Goal: Information Seeking & Learning: Learn about a topic

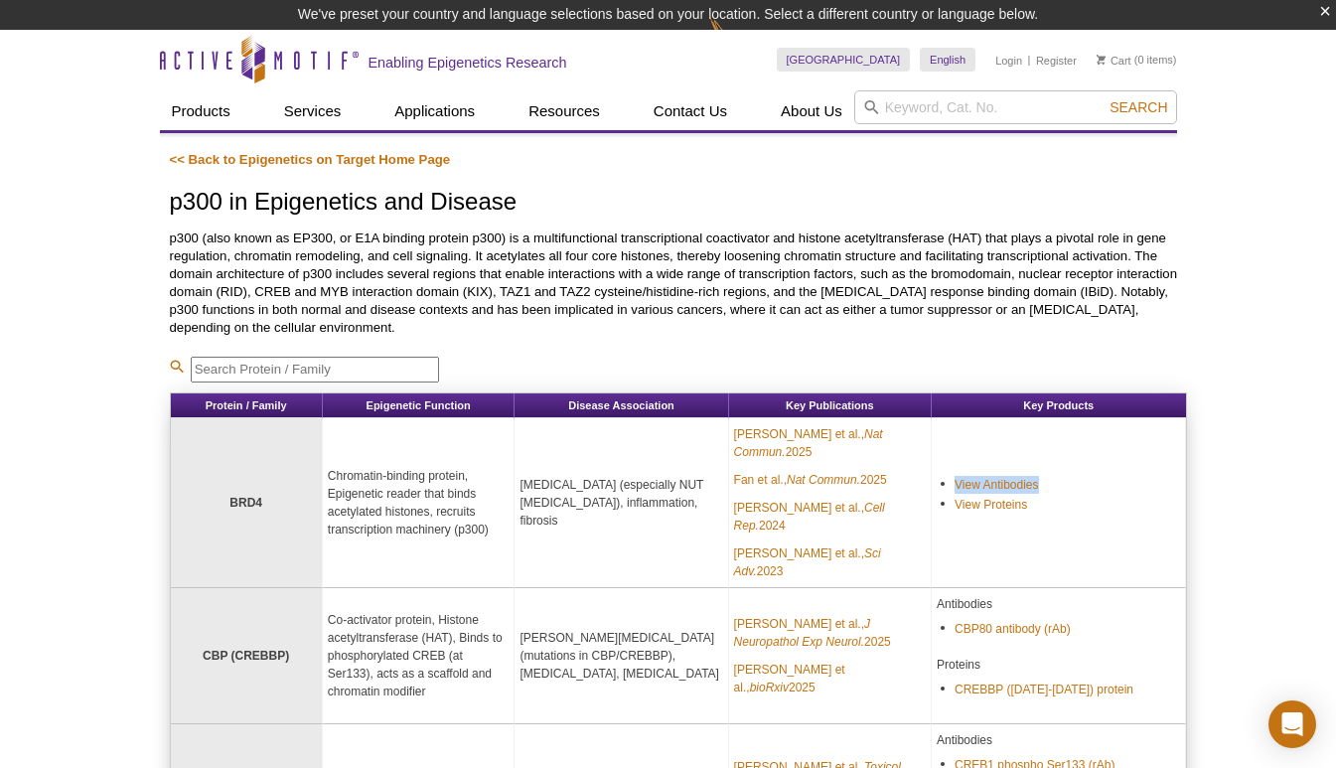
drag, startPoint x: 1058, startPoint y: 456, endPoint x: 952, endPoint y: 458, distance: 106.3
click at [952, 474] on ul "View Antibodies View Proteins" at bounding box center [1049, 494] width 225 height 40
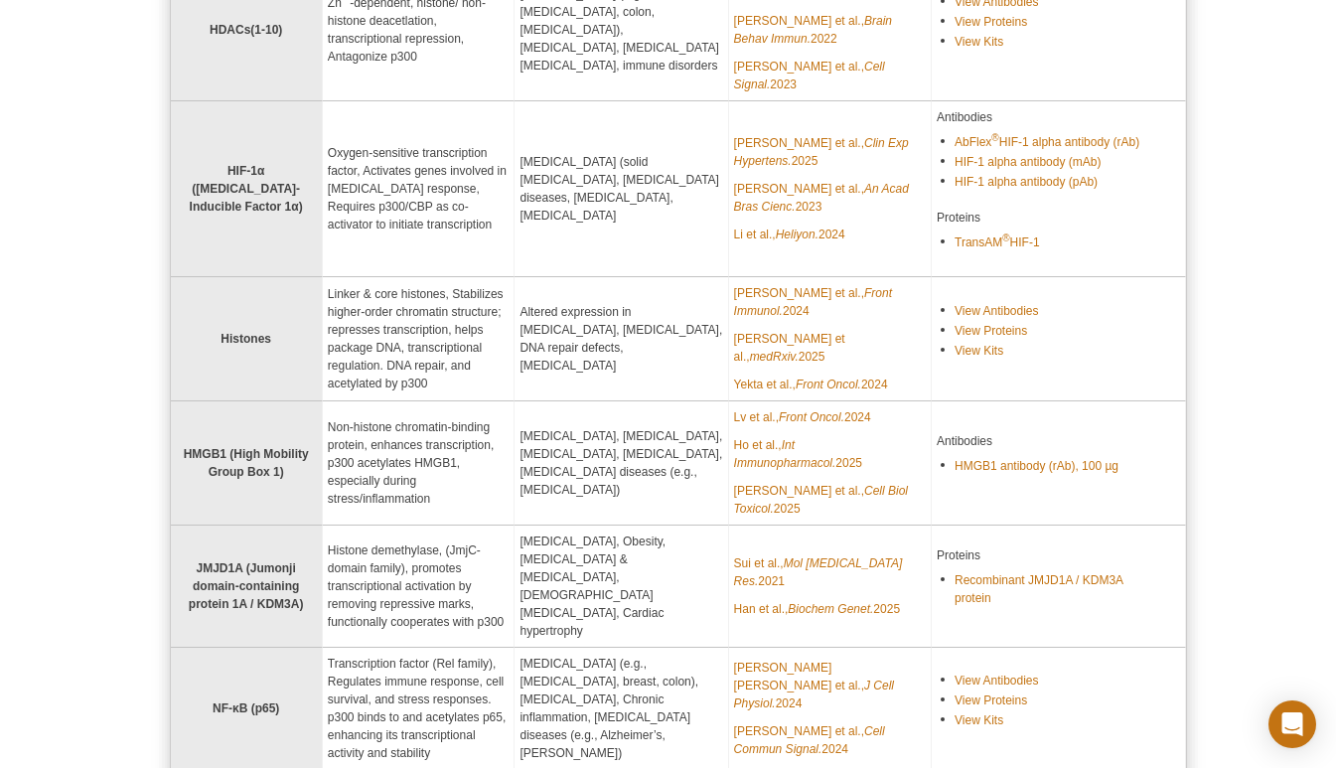
scroll to position [1054, 0]
